Goal: Obtain resource: Obtain resource

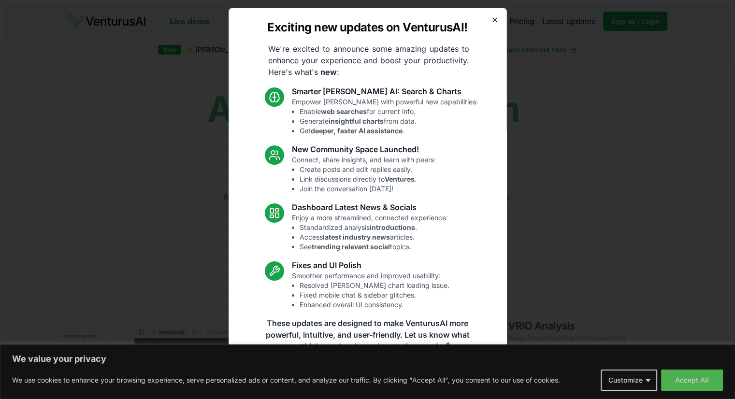
click at [493, 21] on icon "button" at bounding box center [495, 20] width 4 height 4
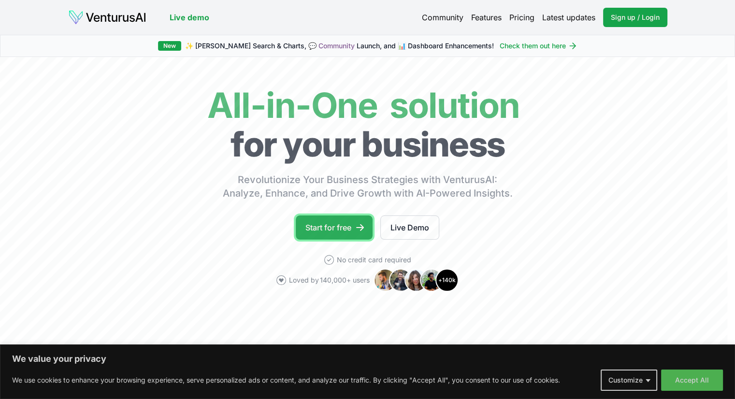
click at [344, 235] on link "Start for free" at bounding box center [334, 227] width 77 height 24
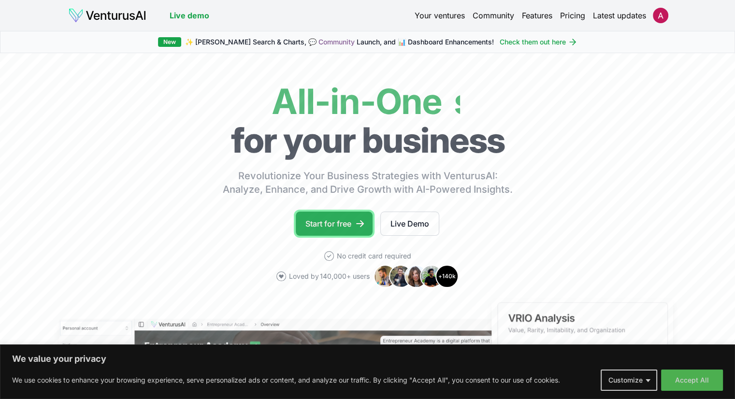
click at [329, 213] on link "Start for free" at bounding box center [334, 224] width 77 height 24
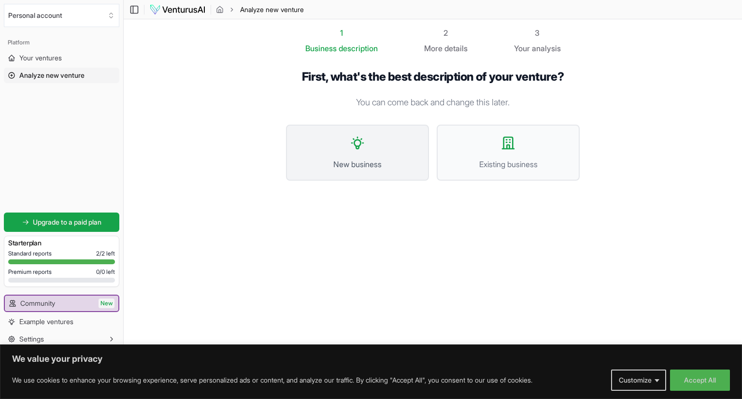
click at [352, 163] on span "New business" at bounding box center [358, 164] width 122 height 12
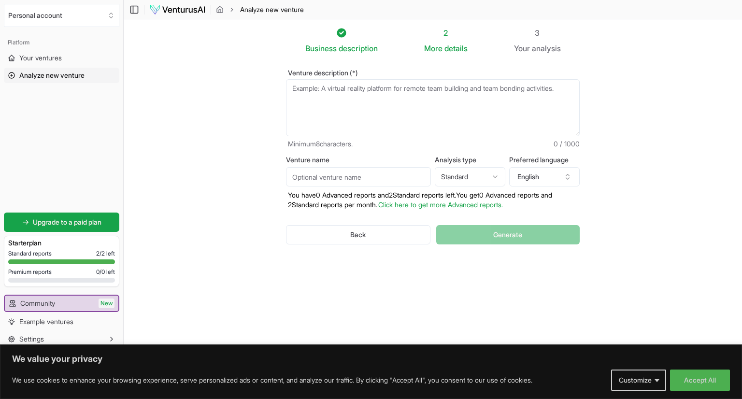
click at [351, 99] on textarea "Venture description (*)" at bounding box center [433, 107] width 294 height 57
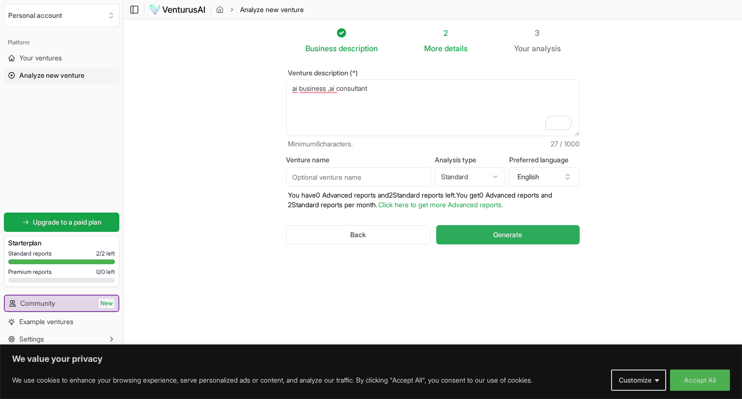
type textarea "ai business ,ai consultant"
click at [478, 239] on button "Generate" at bounding box center [507, 234] width 143 height 19
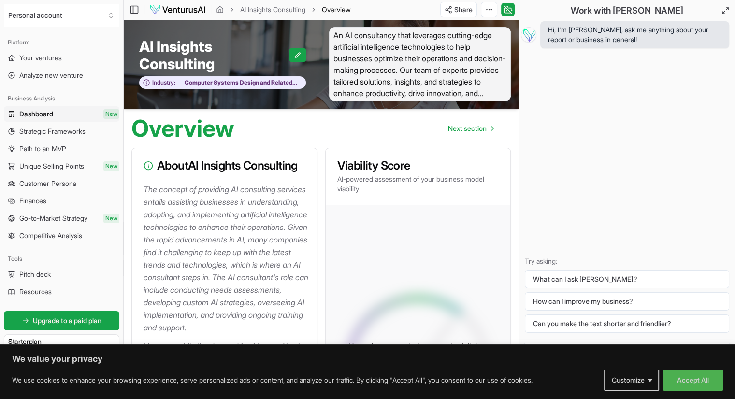
click at [280, 383] on p "We use cookies to enhance your browsing experience, serve personalized ads or c…" at bounding box center [272, 380] width 520 height 12
click at [332, 395] on div "We value your privacy We use cookies to enhance your browsing experience, serve…" at bounding box center [367, 371] width 735 height 55
click at [307, 347] on div "We value your privacy We use cookies to enhance your browsing experience, serve…" at bounding box center [367, 371] width 735 height 55
click at [313, 348] on div "We value your privacy We use cookies to enhance your browsing experience, serve…" at bounding box center [367, 371] width 735 height 55
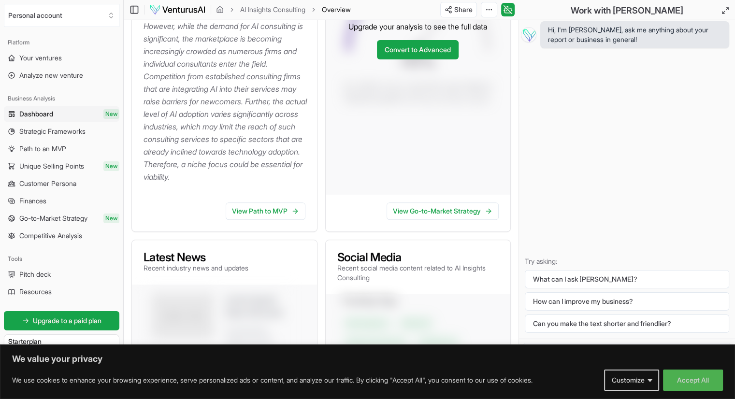
scroll to position [318, 0]
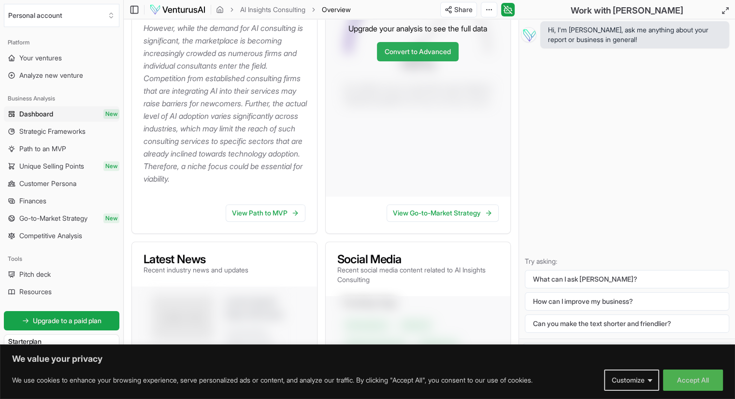
click at [438, 61] on link "Convert to Advanced" at bounding box center [418, 51] width 82 height 19
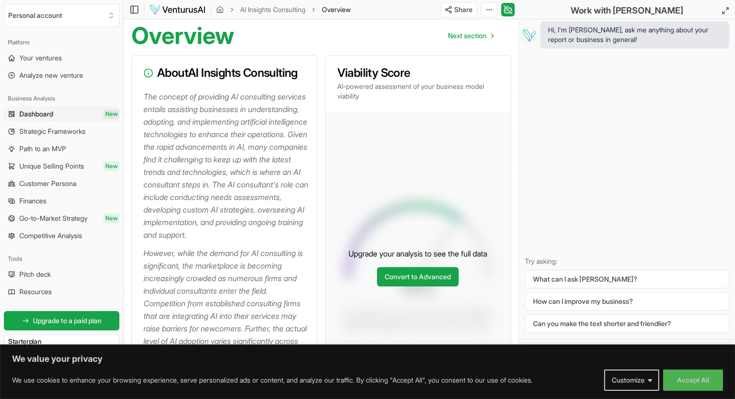
scroll to position [108, 0]
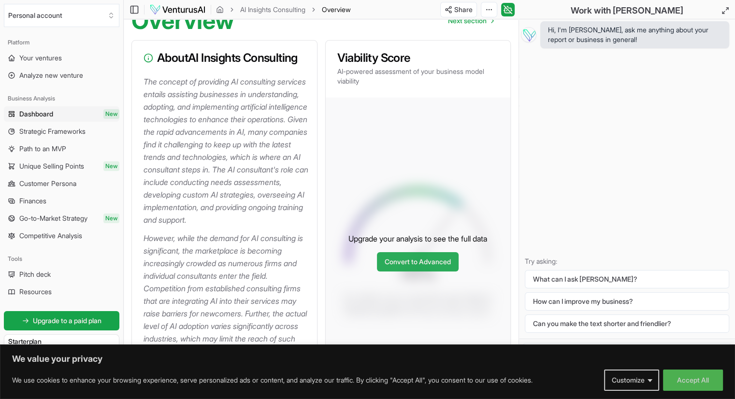
click at [443, 271] on link "Convert to Advanced" at bounding box center [418, 261] width 82 height 19
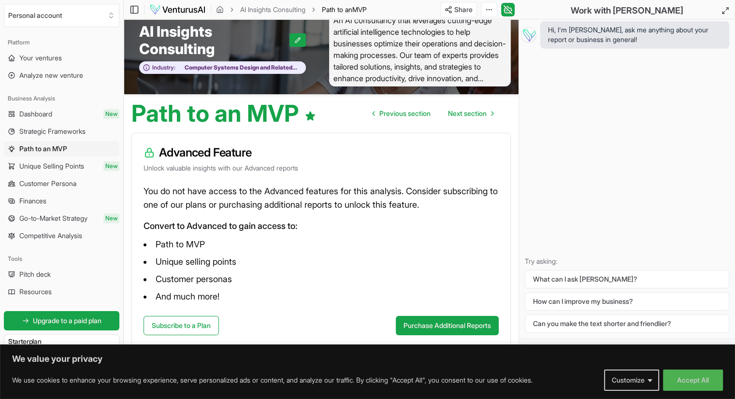
scroll to position [19, 0]
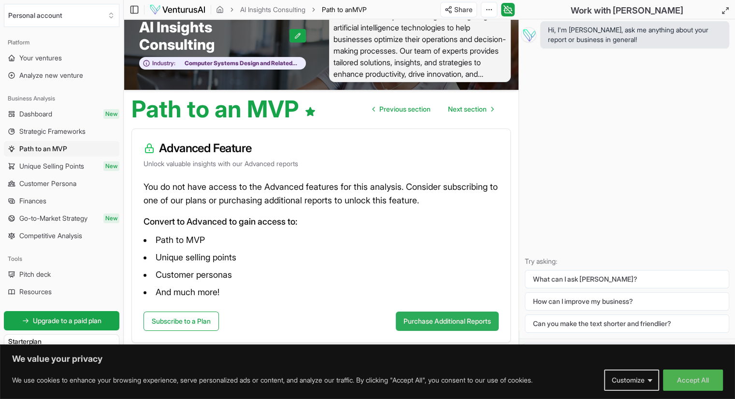
click at [472, 321] on button "Purchase Additional Reports" at bounding box center [447, 320] width 103 height 19
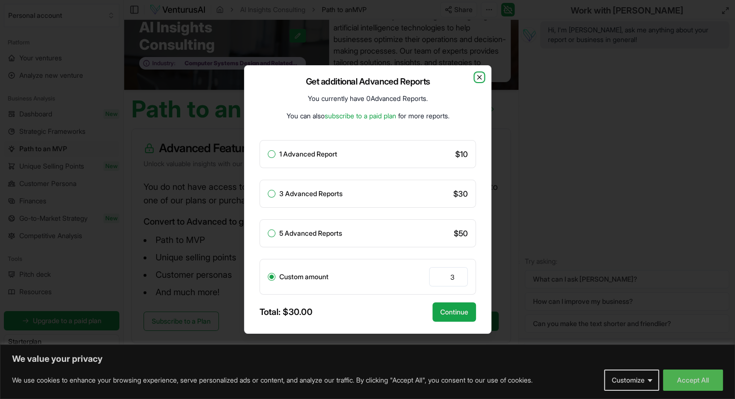
click at [479, 77] on icon "button" at bounding box center [479, 77] width 4 height 4
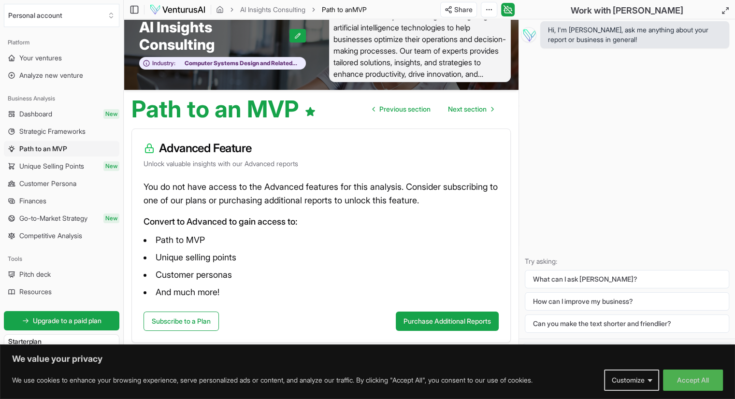
scroll to position [0, 0]
